Goal: Information Seeking & Learning: Learn about a topic

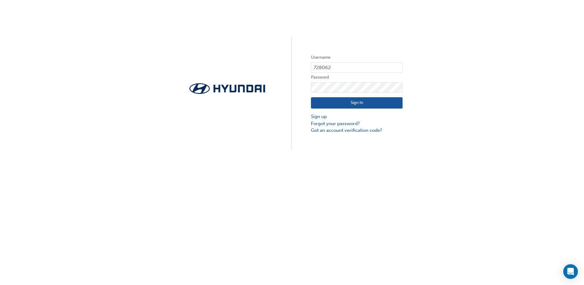
click at [343, 104] on button "Sign In" at bounding box center [357, 103] width 92 height 12
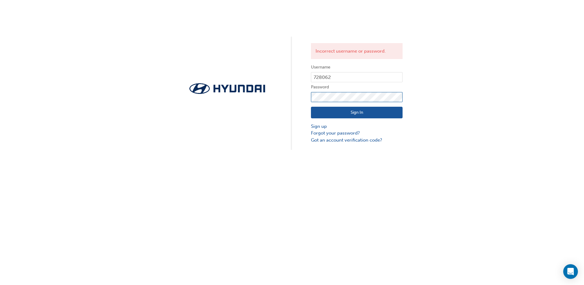
click at [273, 94] on div "Incorrect username or password. Username 728062 Password Sign In Sign up Forgot…" at bounding box center [292, 75] width 584 height 150
click button "Sign In" at bounding box center [357, 113] width 92 height 12
